Goal: Task Accomplishment & Management: Use online tool/utility

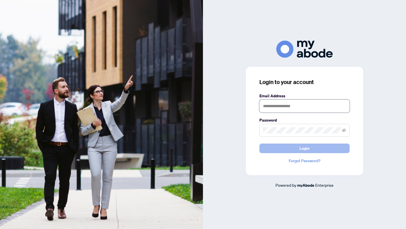
type input "**********"
click at [311, 150] on button "Login" at bounding box center [304, 148] width 90 height 10
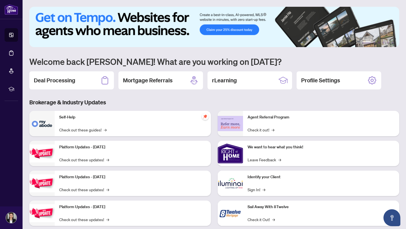
click at [75, 83] on div "Deal Processing" at bounding box center [71, 80] width 84 height 18
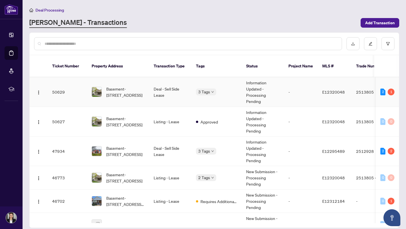
click at [124, 86] on span "Basement-[STREET_ADDRESS]" at bounding box center [125, 92] width 38 height 12
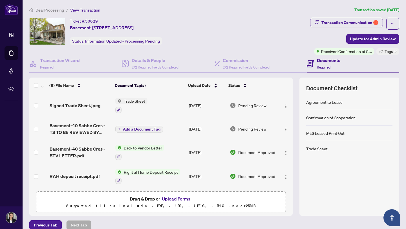
click at [344, 23] on div "Transaction Communication 1" at bounding box center [349, 22] width 57 height 9
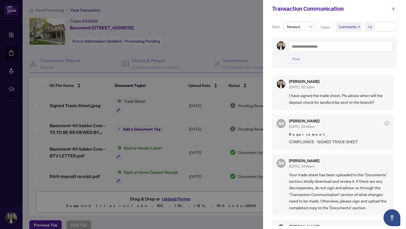
click at [392, 10] on icon "close" at bounding box center [393, 9] width 4 height 4
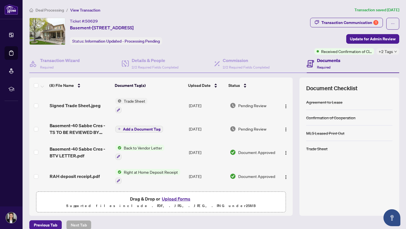
click at [389, 52] on span "+2 Tags" at bounding box center [385, 51] width 14 height 6
click at [296, 37] on div "Ticket #: 50629 Basement-[STREET_ADDRESS] Status: Information Updated - Process…" at bounding box center [168, 31] width 278 height 27
click at [339, 21] on div "Transaction Communication 1" at bounding box center [349, 22] width 57 height 9
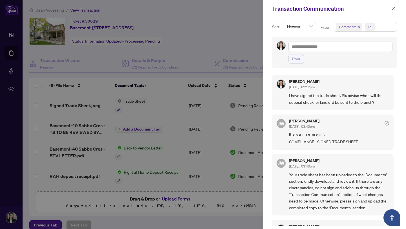
click at [250, 26] on div at bounding box center [203, 114] width 406 height 229
click at [394, 10] on icon "close" at bounding box center [392, 8] width 3 height 3
